Goal: Task Accomplishment & Management: Manage account settings

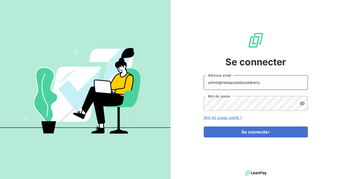
click at [256, 82] on input "admin@relaispoidslourdsberry" at bounding box center [256, 82] width 104 height 15
drag, startPoint x: 263, startPoint y: 83, endPoint x: 222, endPoint y: 82, distance: 40.9
click at [222, 82] on input "admin@relaispoidslourdsberry" at bounding box center [256, 82] width 104 height 15
paste input "ETS [PERSON_NAME] ET CIE"
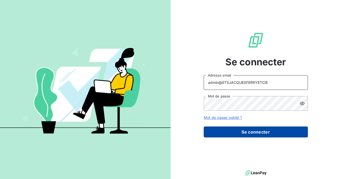
type input "admin@ETSJACQUESFERRYETCIE"
click at [231, 130] on button "Se connecter" at bounding box center [256, 131] width 104 height 11
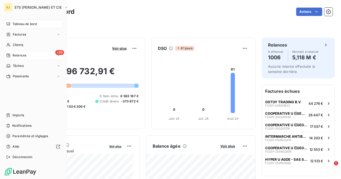
click at [15, 55] on span "Relances" at bounding box center [20, 55] width 14 height 5
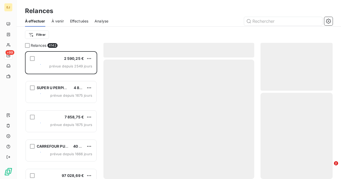
scroll to position [128, 72]
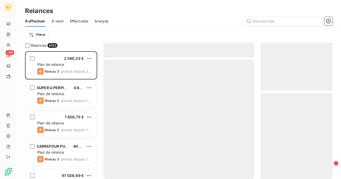
click at [81, 19] on span "Effectuées" at bounding box center [79, 21] width 19 height 5
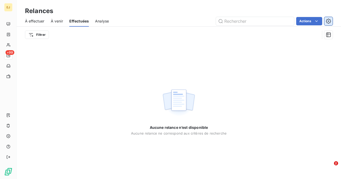
click at [329, 20] on icon "button" at bounding box center [328, 21] width 5 height 5
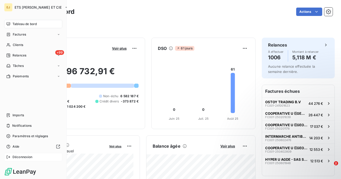
click at [11, 156] on div "Déconnexion" at bounding box center [33, 157] width 58 height 8
